Goal: Task Accomplishment & Management: Manage account settings

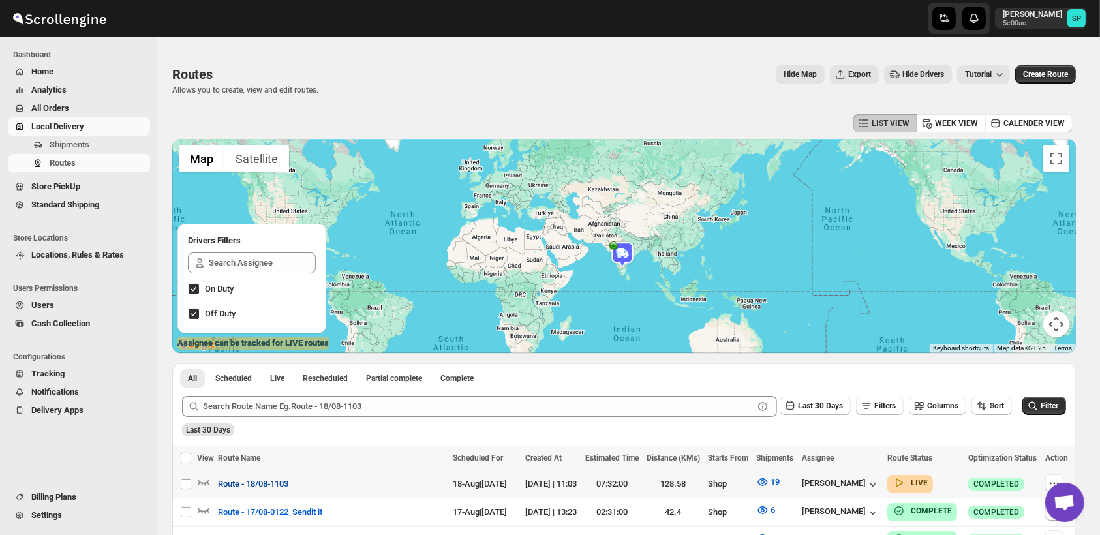
click at [271, 488] on span "Route - 18/08-1103" at bounding box center [253, 484] width 70 height 13
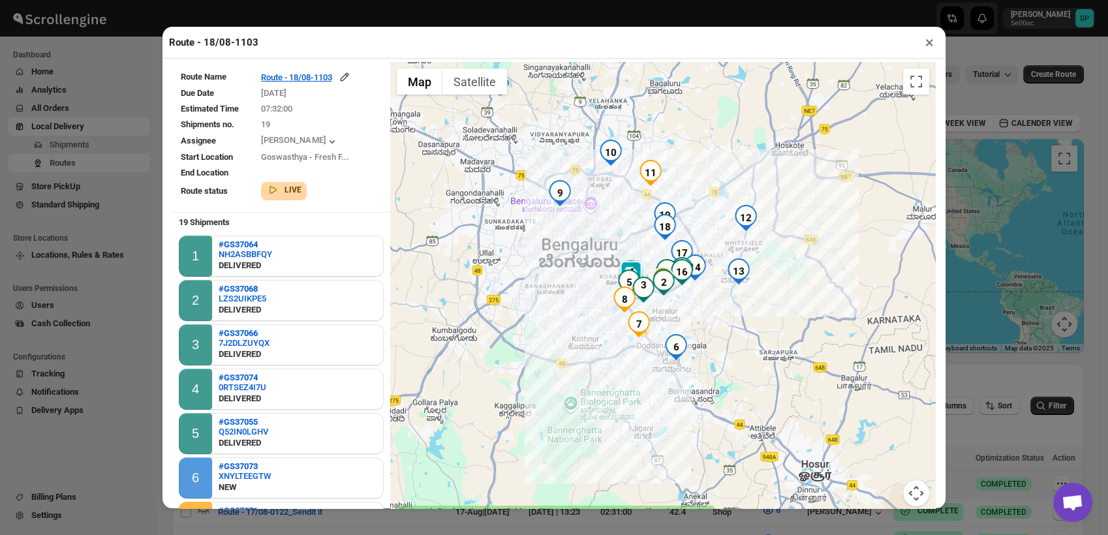
click at [932, 45] on button "×" at bounding box center [929, 42] width 19 height 18
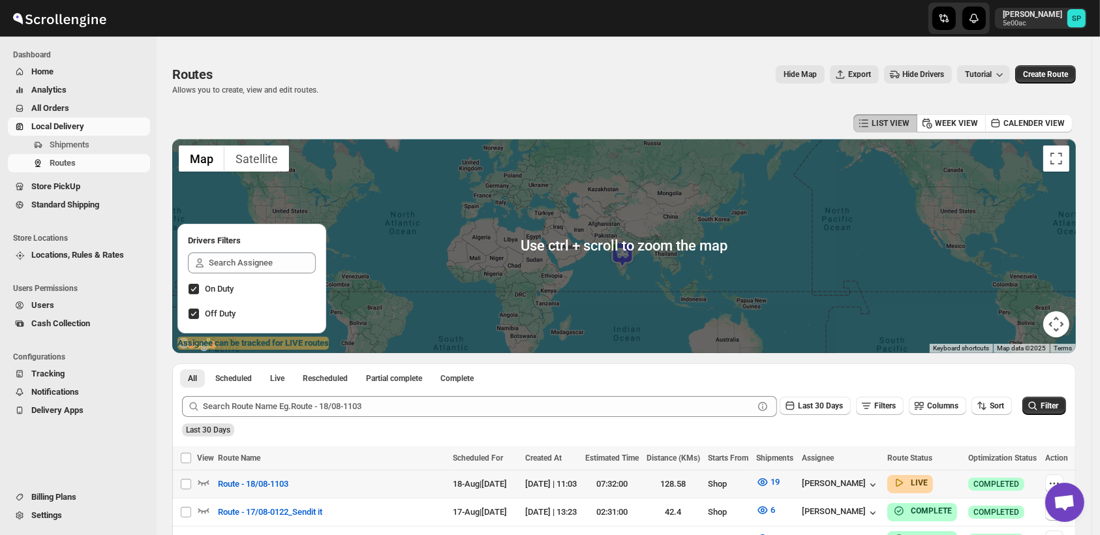
scroll to position [217, 0]
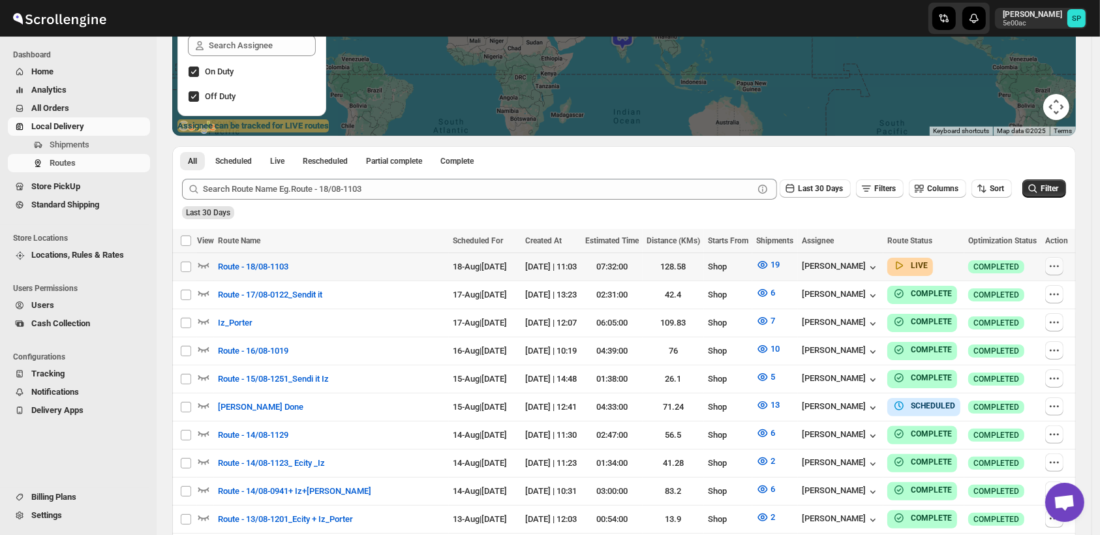
click at [1063, 264] on button "button" at bounding box center [1054, 266] width 18 height 18
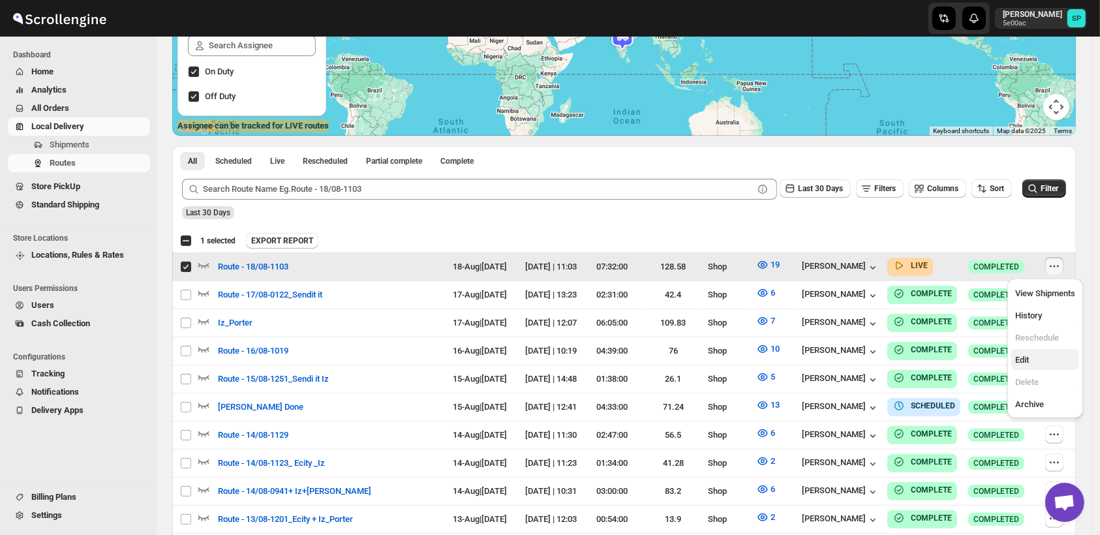
click at [1029, 354] on span "Edit" at bounding box center [1045, 360] width 60 height 13
checkbox input "false"
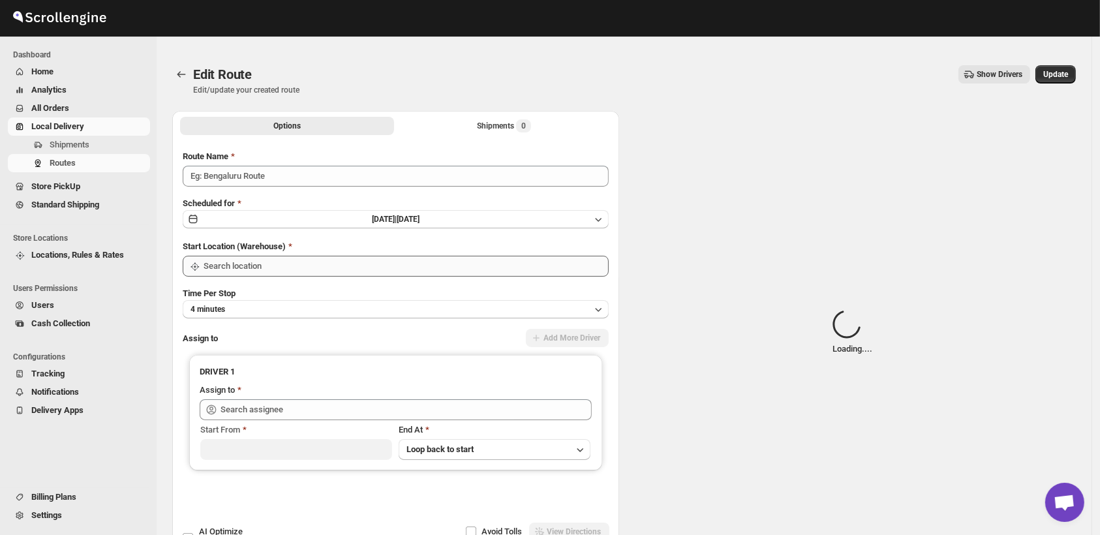
type input "Route - 18/08-1103"
type input "Shop"
type input "[PERSON_NAME] ([EMAIL_ADDRESS][DOMAIN_NAME])"
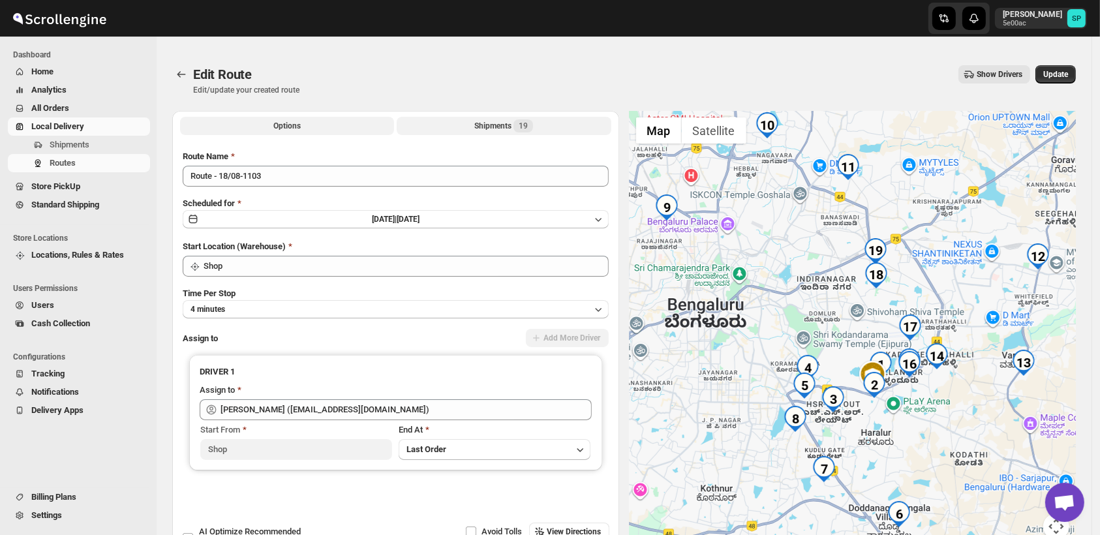
click at [513, 126] on div "Shipments 19" at bounding box center [503, 125] width 59 height 13
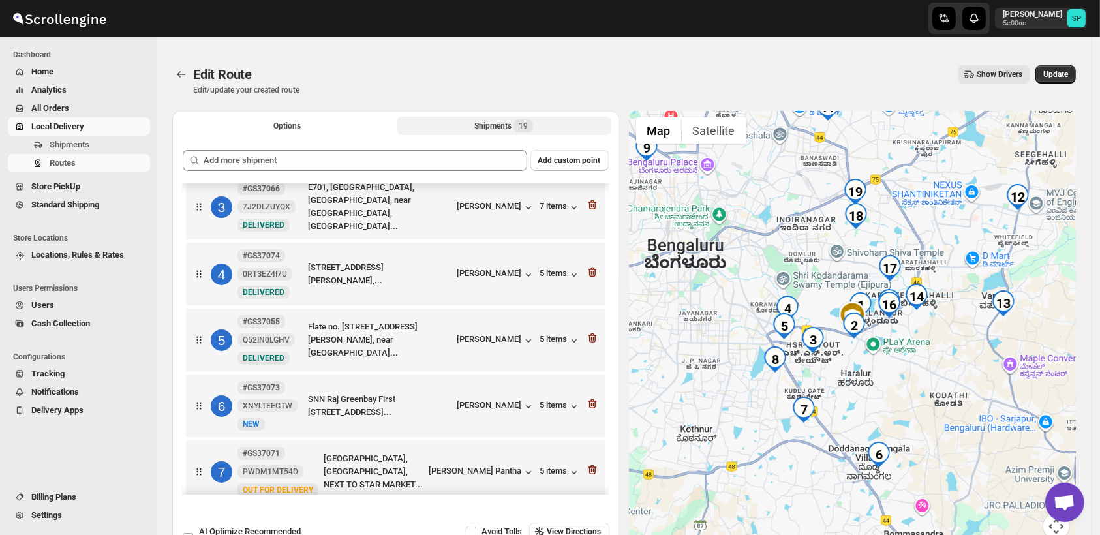
scroll to position [217, 0]
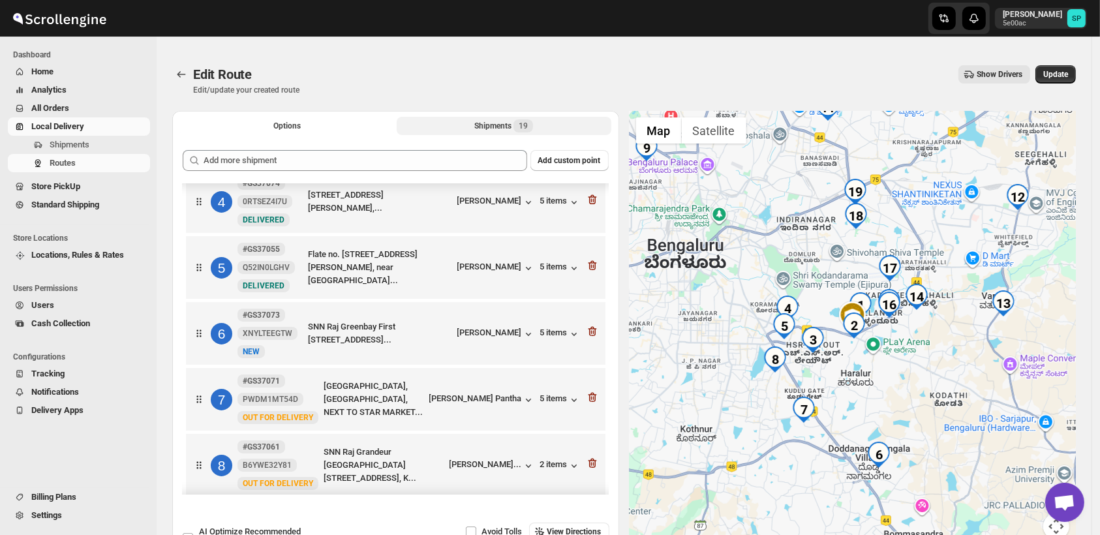
click at [590, 338] on div at bounding box center [592, 333] width 13 height 17
click at [588, 333] on icon "button" at bounding box center [592, 331] width 13 height 13
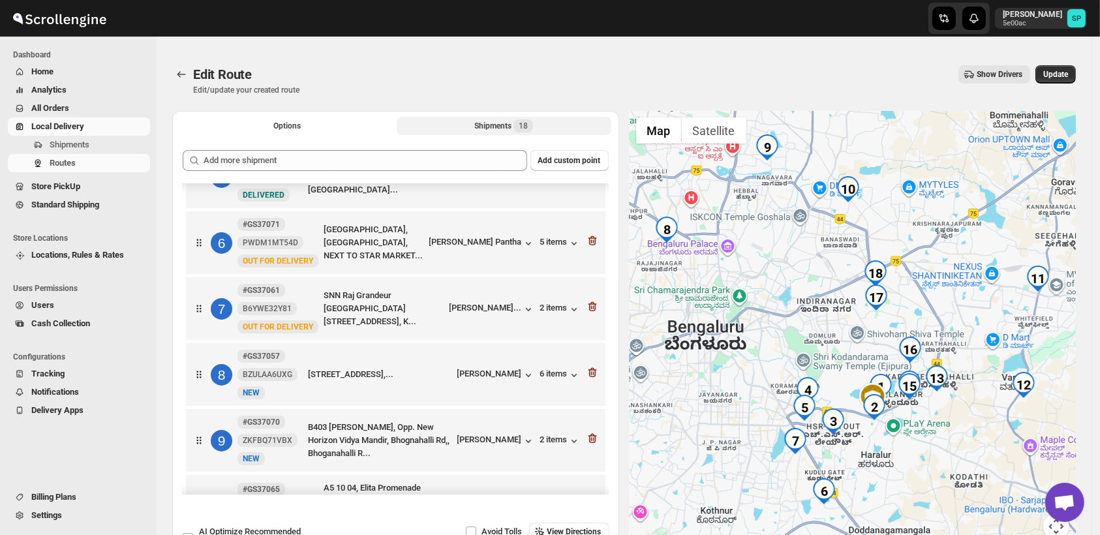
scroll to position [362, 0]
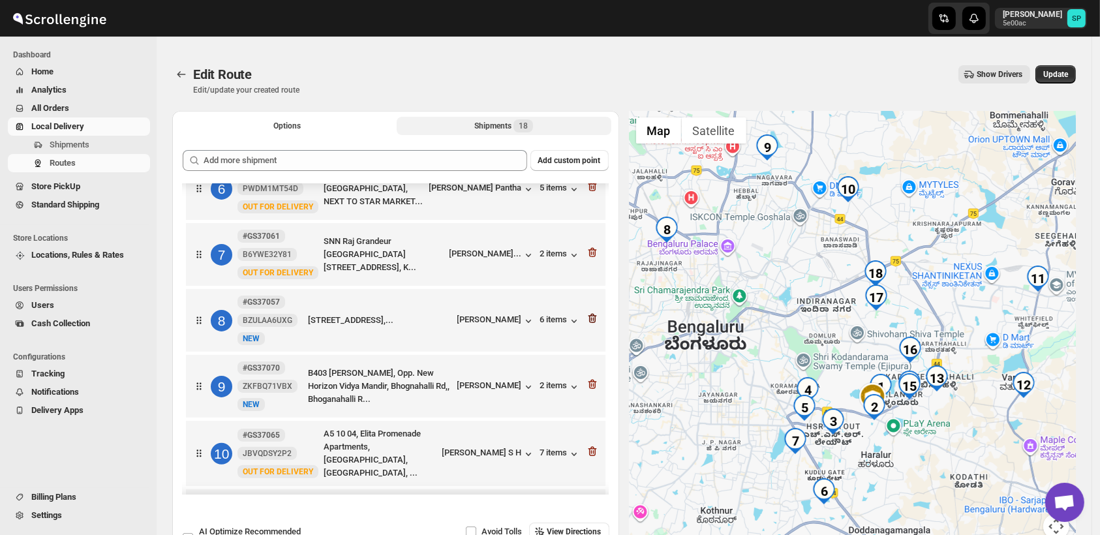
click at [589, 324] on icon "button" at bounding box center [592, 319] width 8 height 10
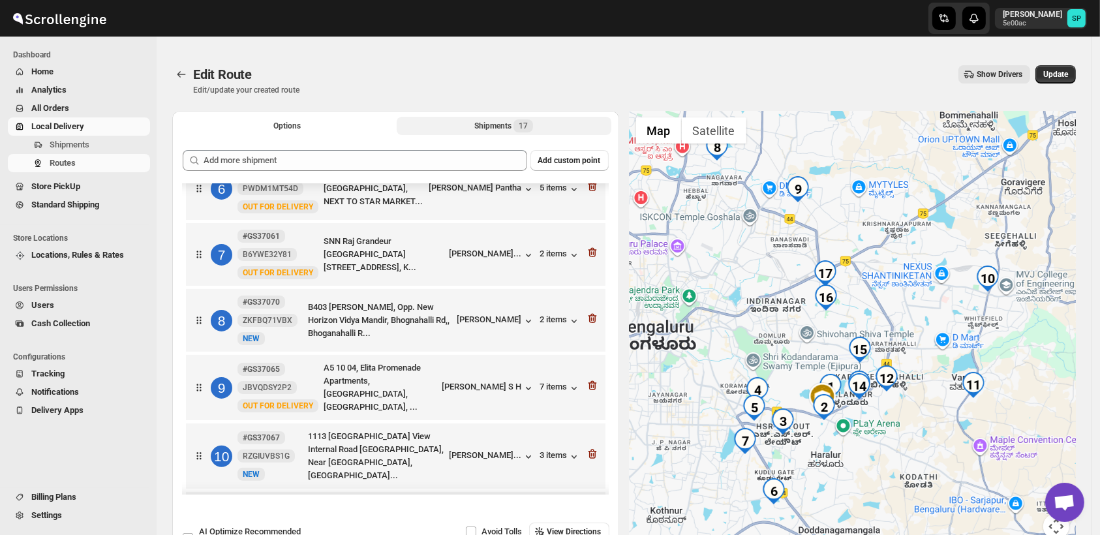
click at [589, 324] on icon "button" at bounding box center [592, 319] width 8 height 10
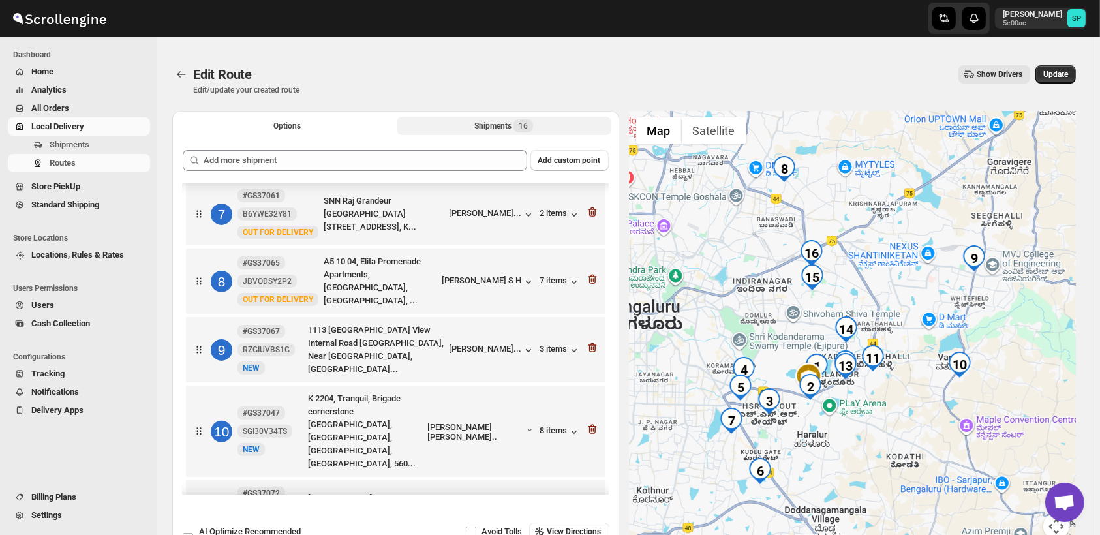
scroll to position [434, 0]
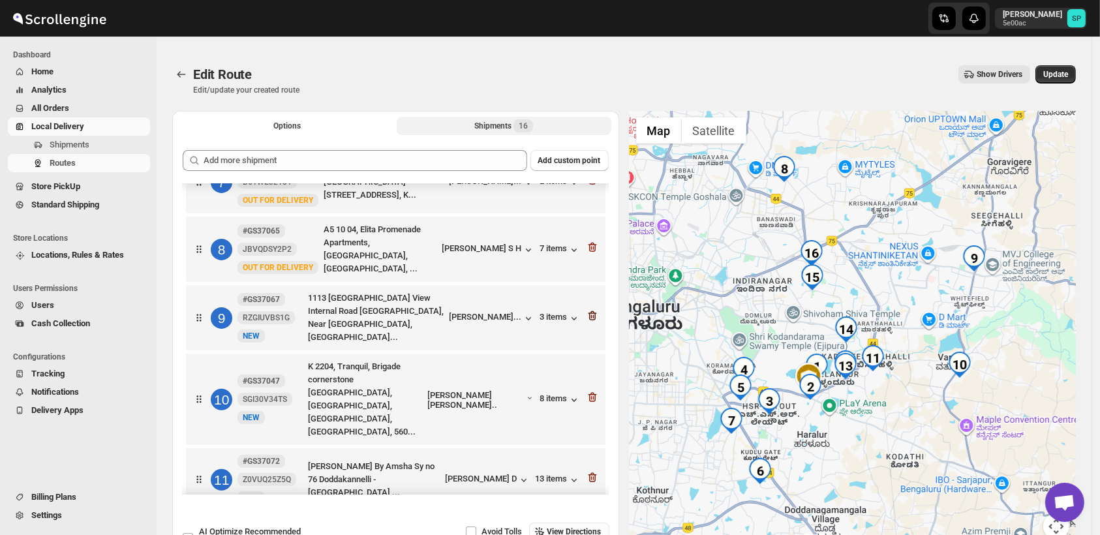
click at [588, 316] on icon "button" at bounding box center [592, 315] width 13 height 13
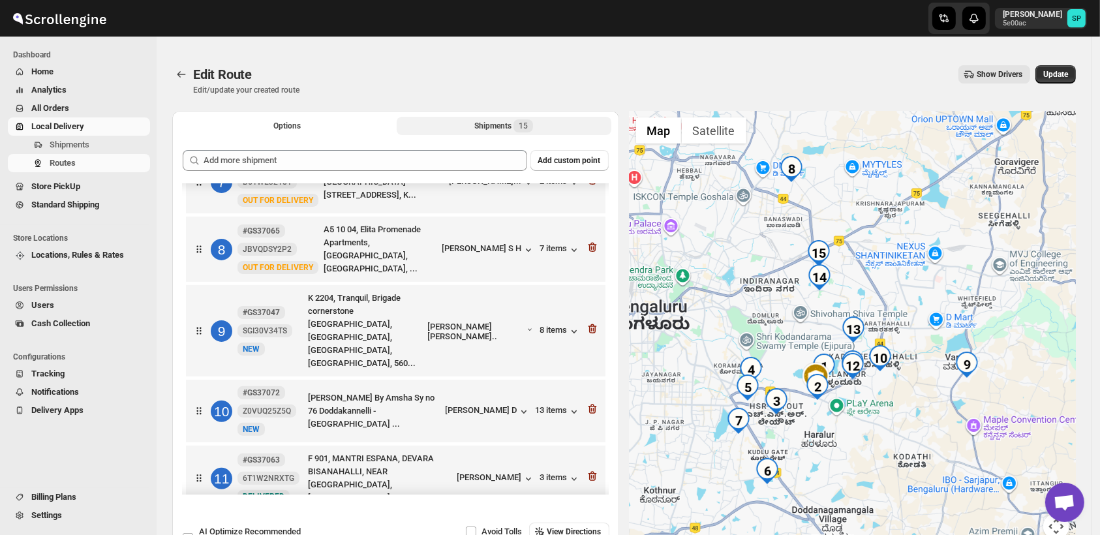
click at [588, 322] on icon "button" at bounding box center [592, 328] width 13 height 13
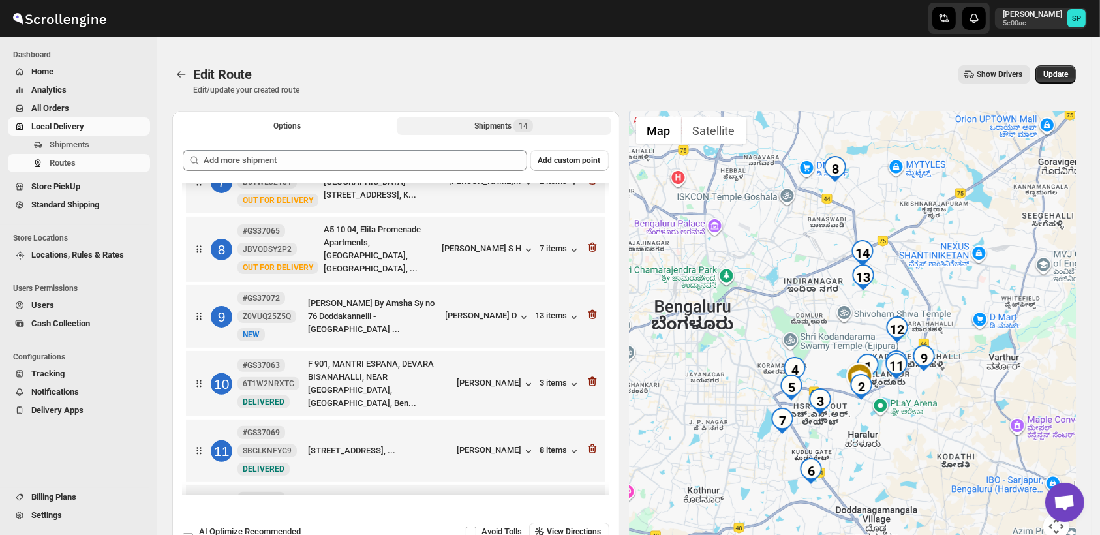
click at [588, 316] on icon "button" at bounding box center [592, 314] width 13 height 13
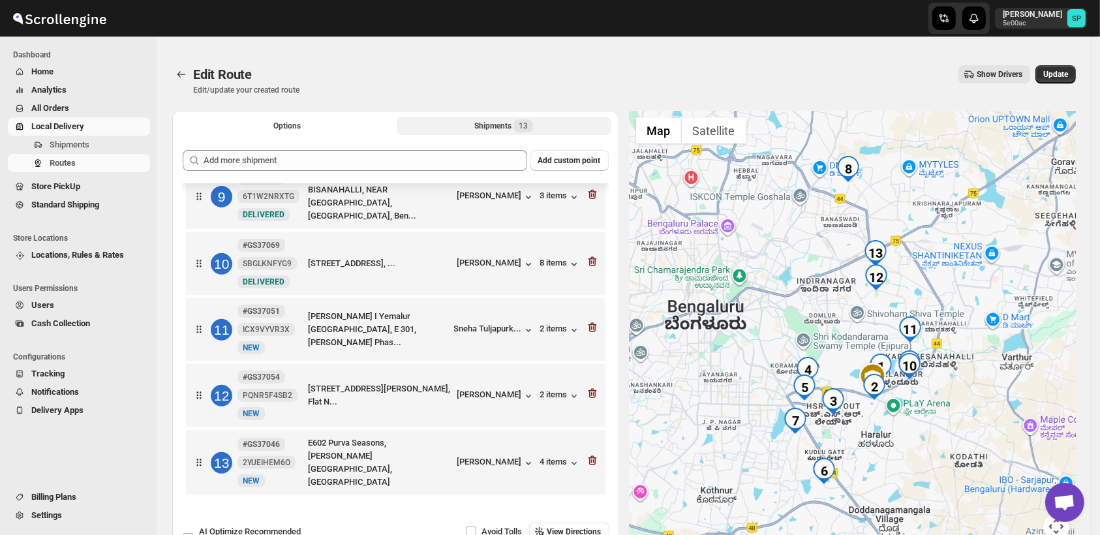
scroll to position [560, 0]
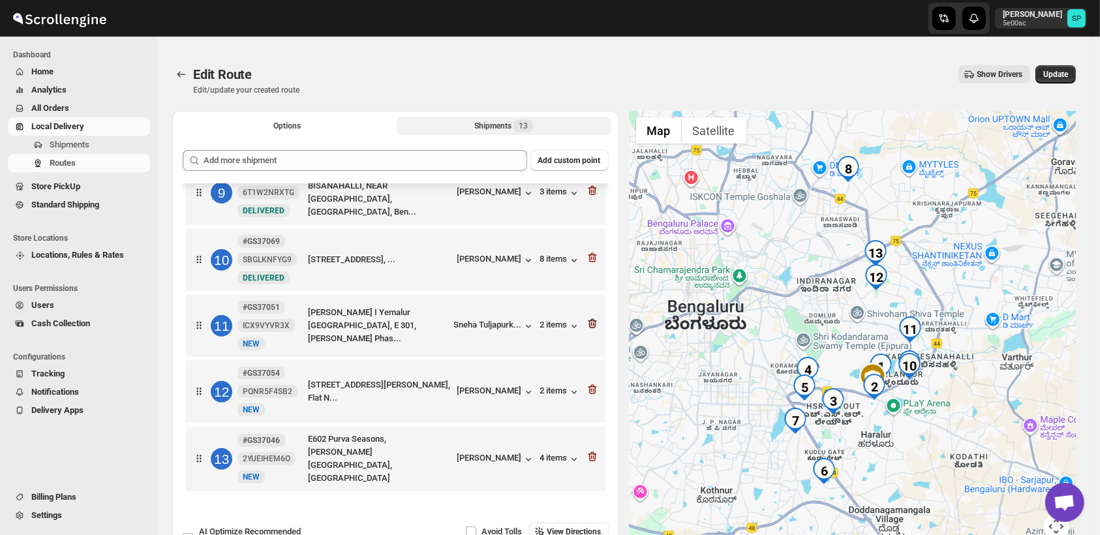
click at [587, 325] on icon "button" at bounding box center [592, 323] width 13 height 13
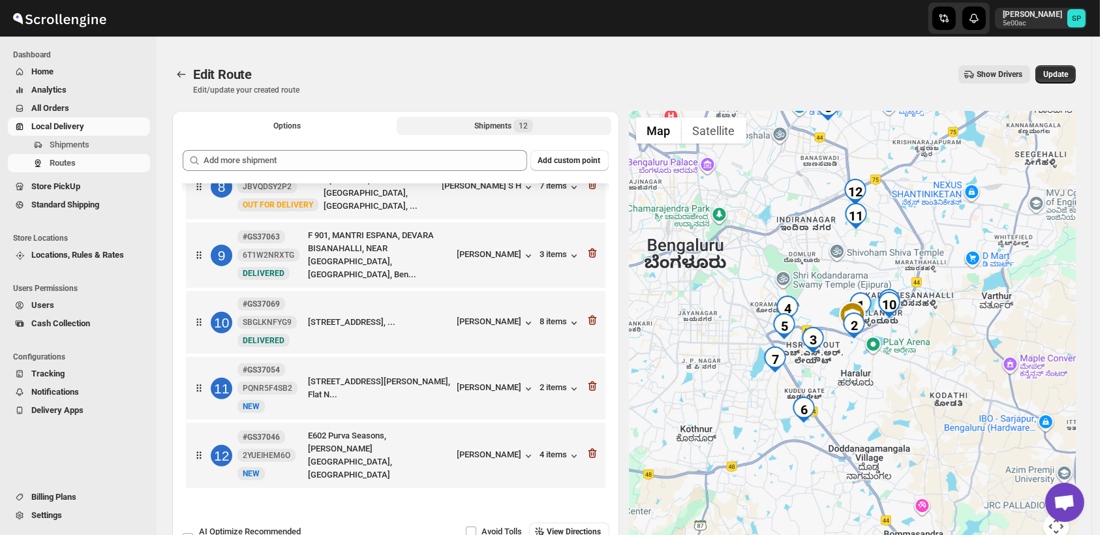
scroll to position [495, 0]
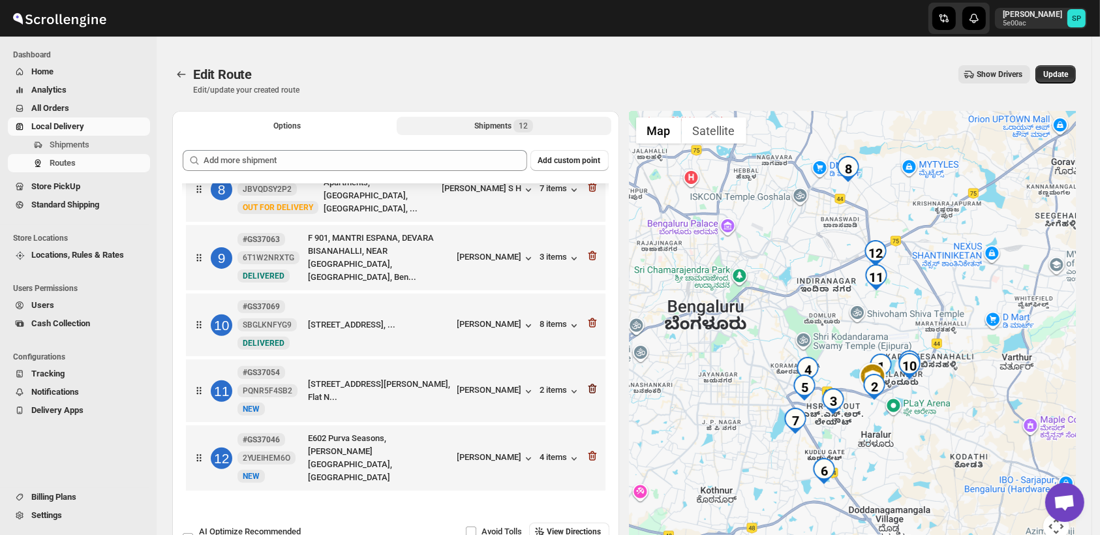
click at [586, 382] on icon "button" at bounding box center [592, 388] width 13 height 13
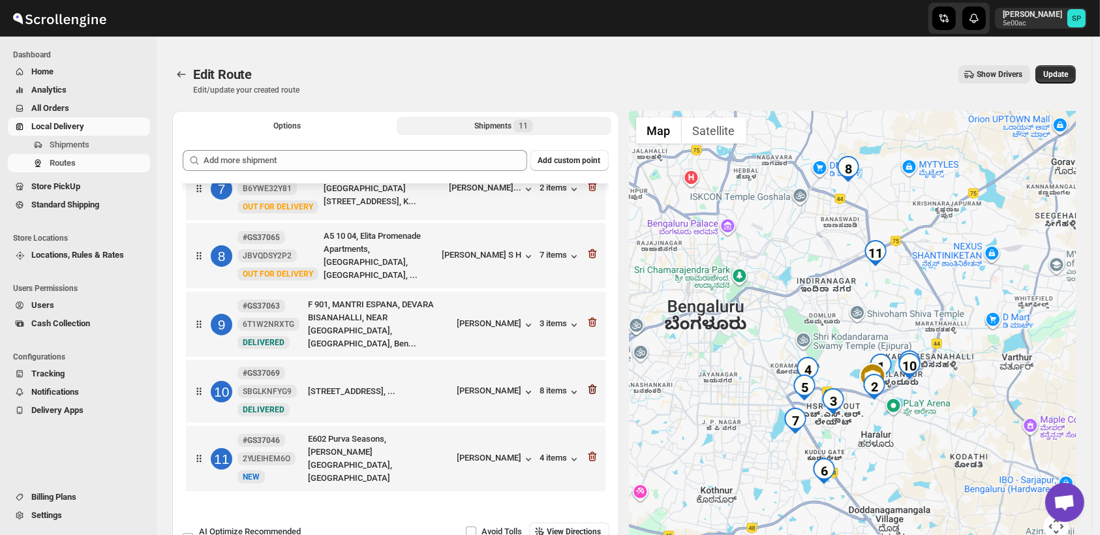
scroll to position [427, 0]
click at [590, 457] on icon "button" at bounding box center [590, 458] width 1 height 4
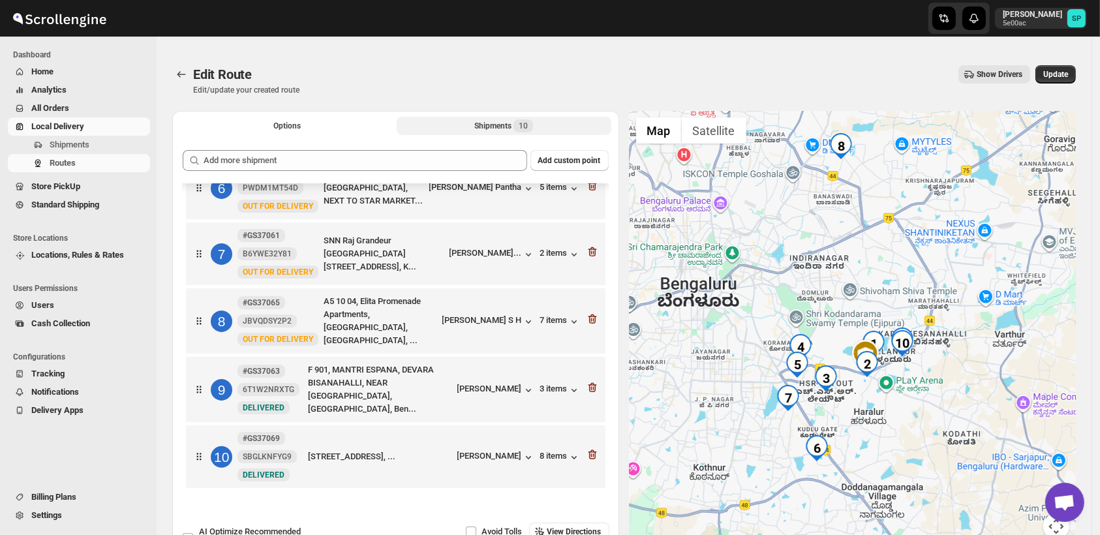
scroll to position [361, 0]
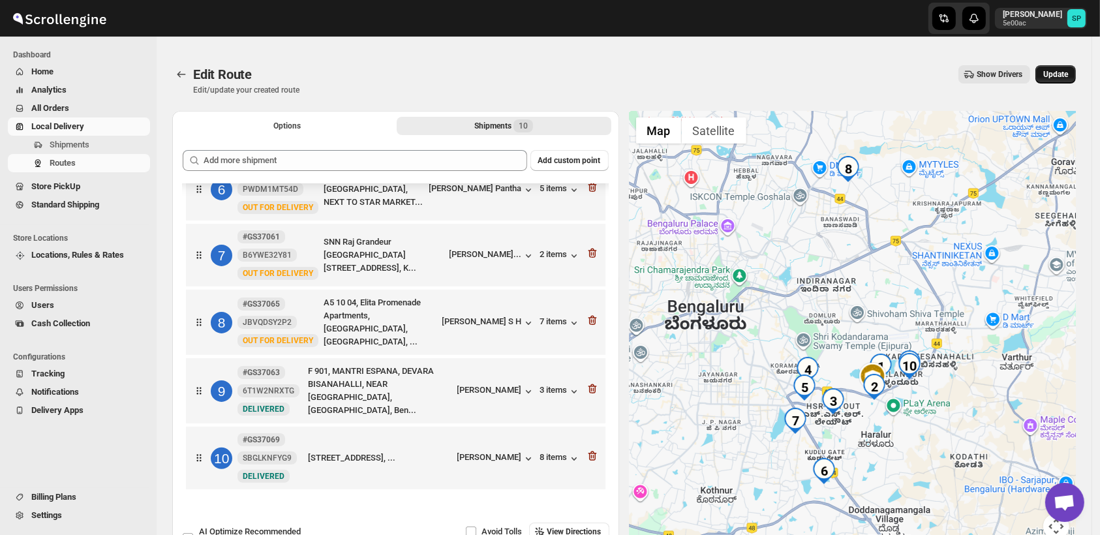
click at [1066, 76] on span "Update" at bounding box center [1055, 74] width 25 height 10
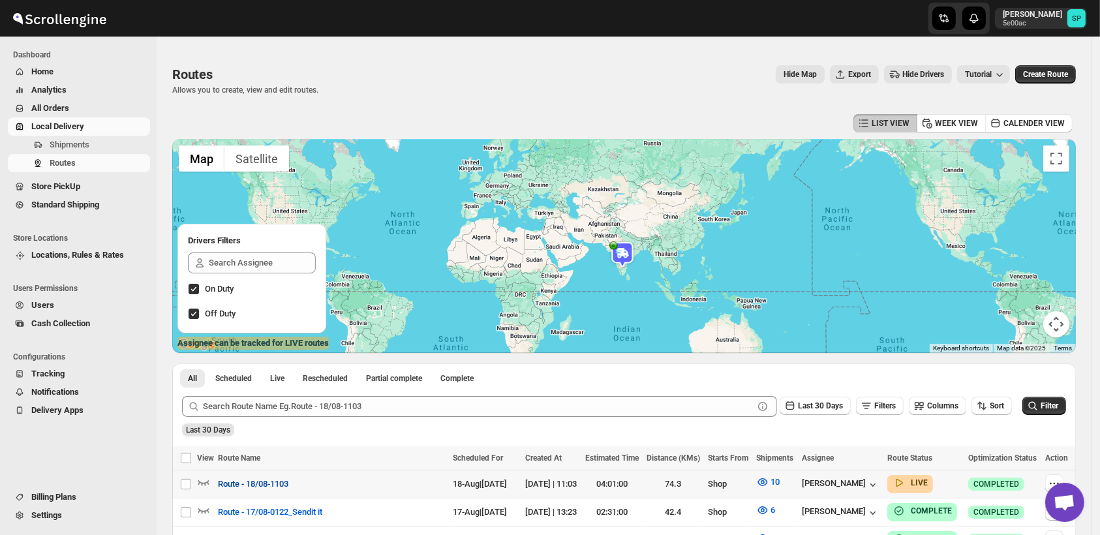
click at [257, 487] on span "Route - 18/08-1103" at bounding box center [253, 484] width 70 height 13
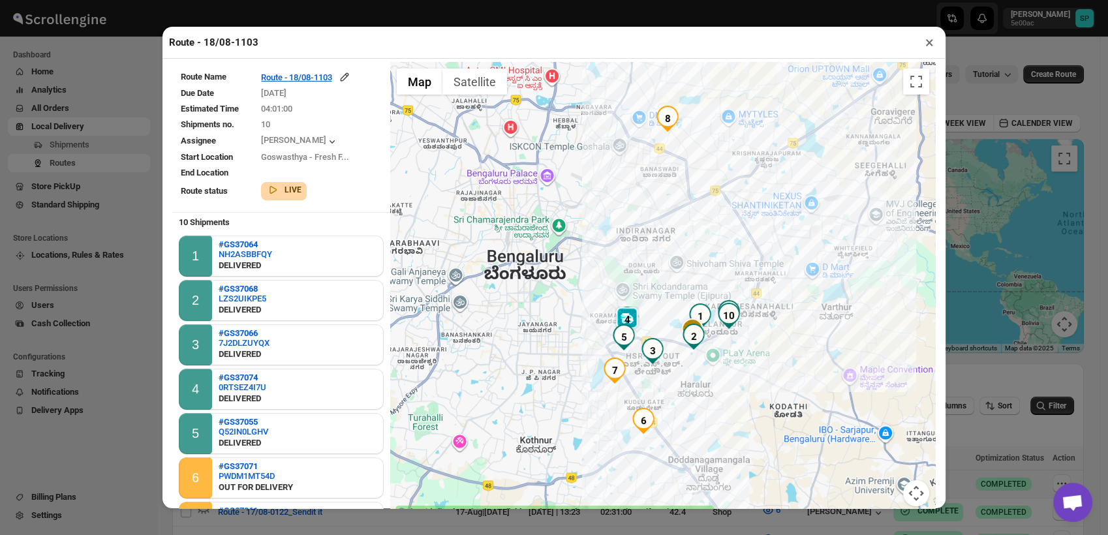
click at [930, 43] on button "×" at bounding box center [929, 42] width 19 height 18
